Goal: Navigation & Orientation: Find specific page/section

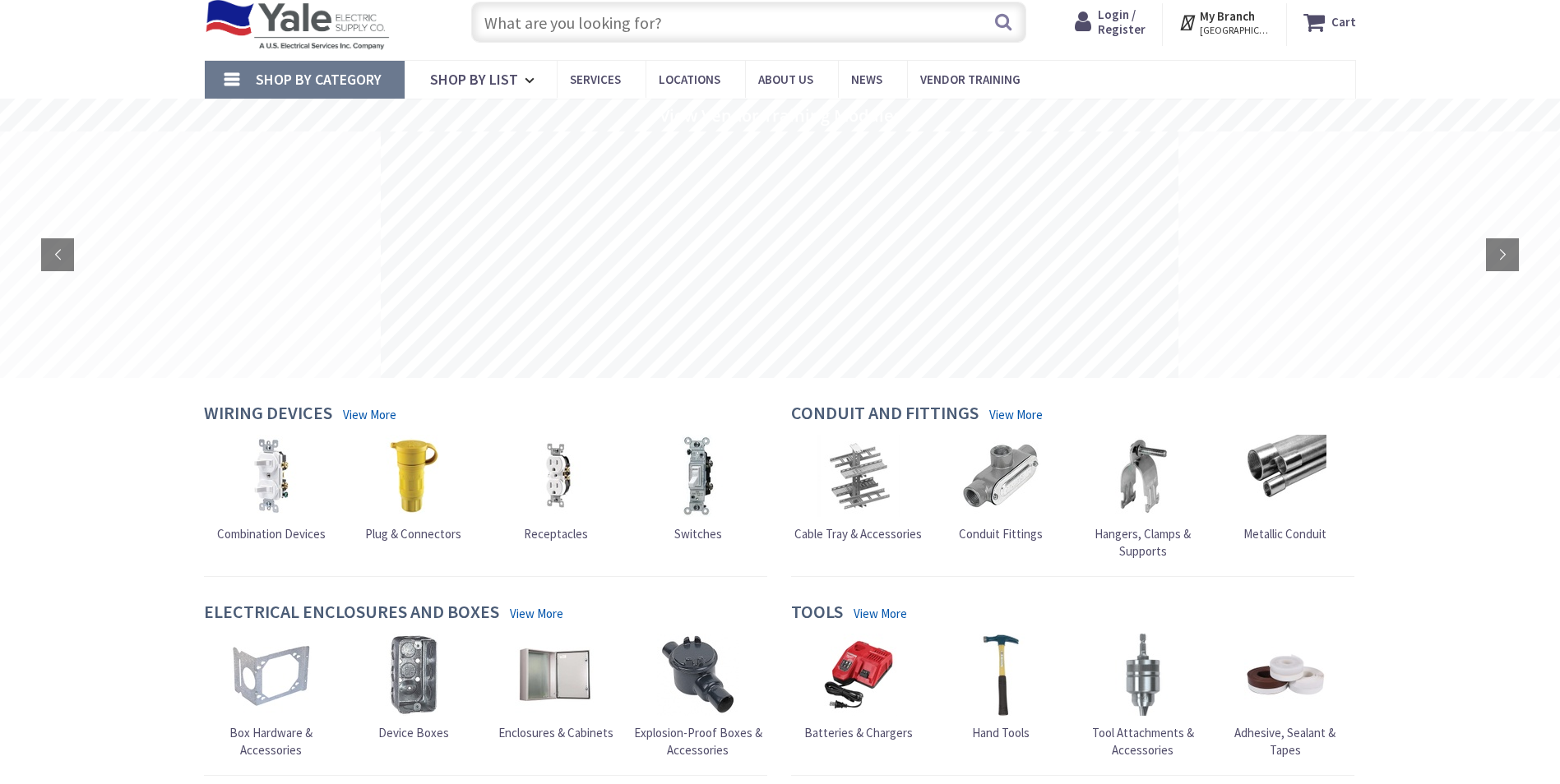
scroll to position [52, 0]
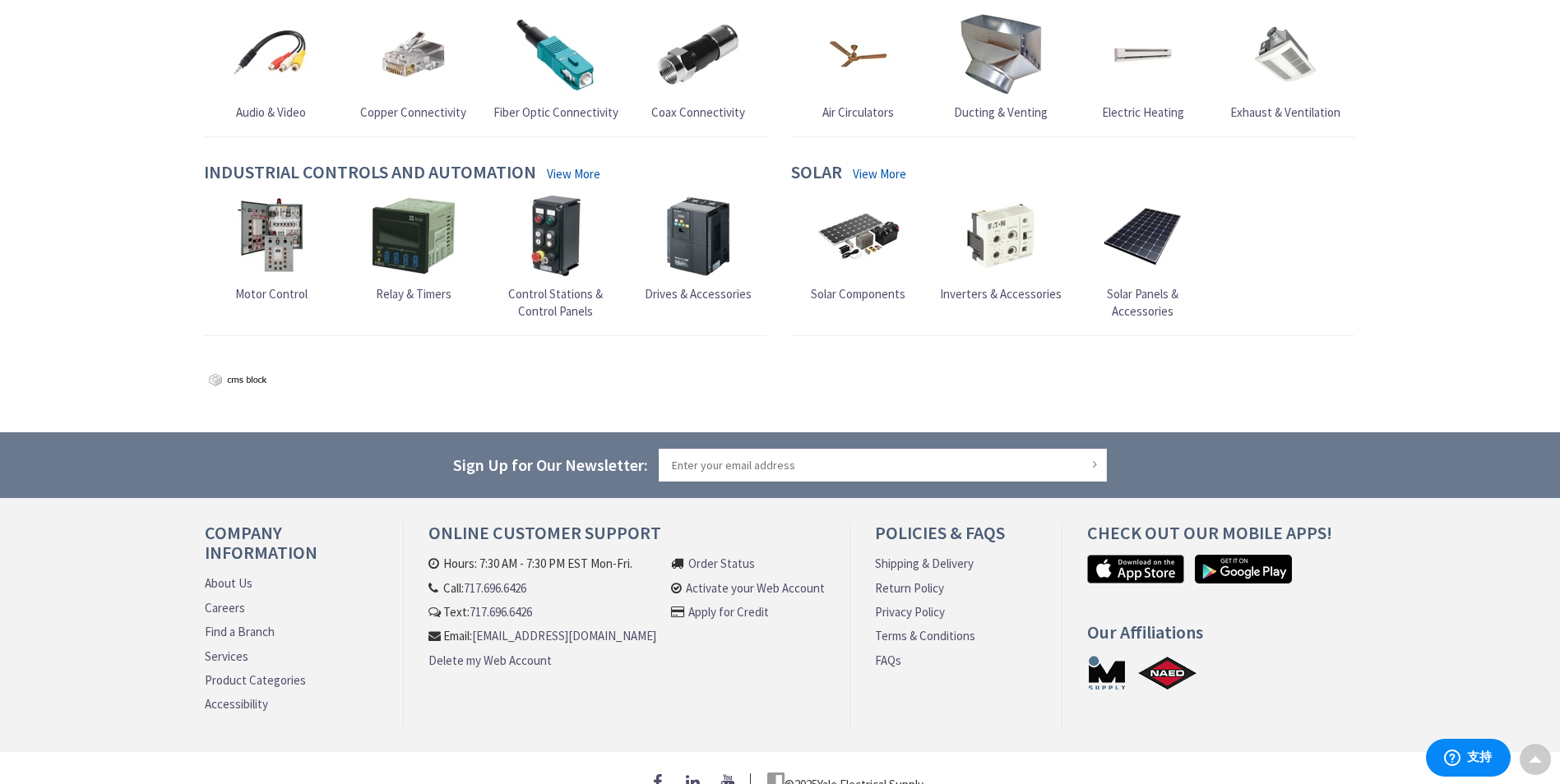
scroll to position [1501, 0]
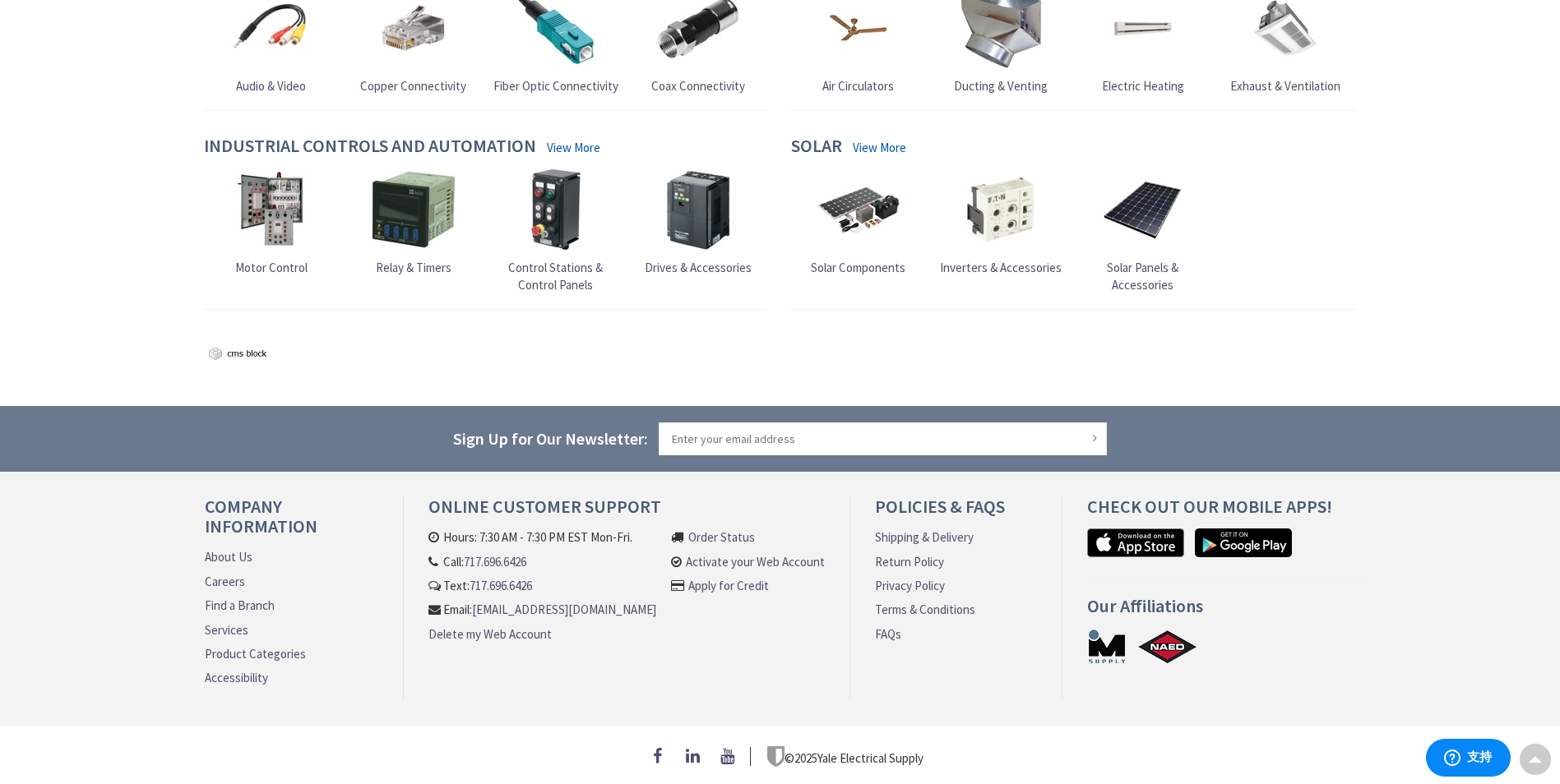
drag, startPoint x: 647, startPoint y: 622, endPoint x: 437, endPoint y: 557, distance: 219.8
click at [437, 557] on ul "Hours: 7:30 AM - 7:30 PM EST Mon-Fri. Call: 717.696.6426 Text: 717.696.6426 Ema…" at bounding box center [542, 589] width 228 height 121
copy ul "Call: 717.696.6426 Text: 717.696.6426 Email: customersupport@yaleelectricsupply…"
click at [798, 674] on div "Online Customer Support Hours: 7:30 AM - 7:30 PM EST Mon-Fri. Call: 717.696.642…" at bounding box center [627, 598] width 447 height 204
click at [268, 597] on link "Find a Branch" at bounding box center [239, 606] width 70 height 17
